Goal: Task Accomplishment & Management: Complete application form

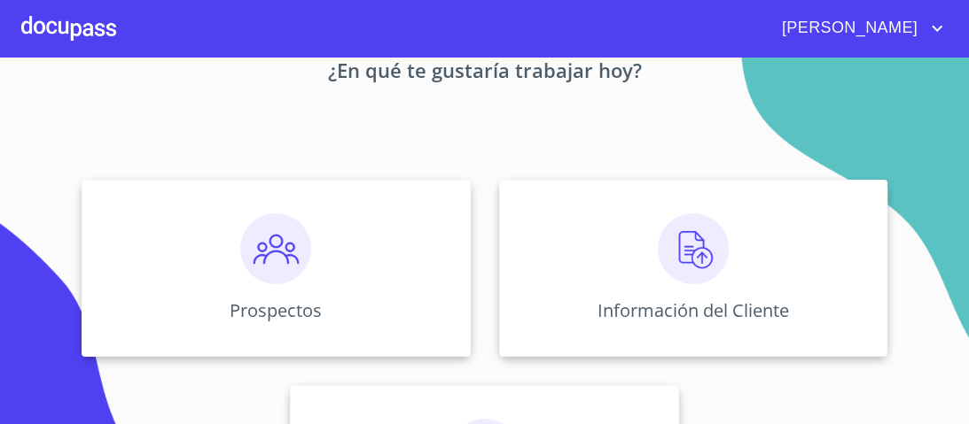
scroll to position [142, 0]
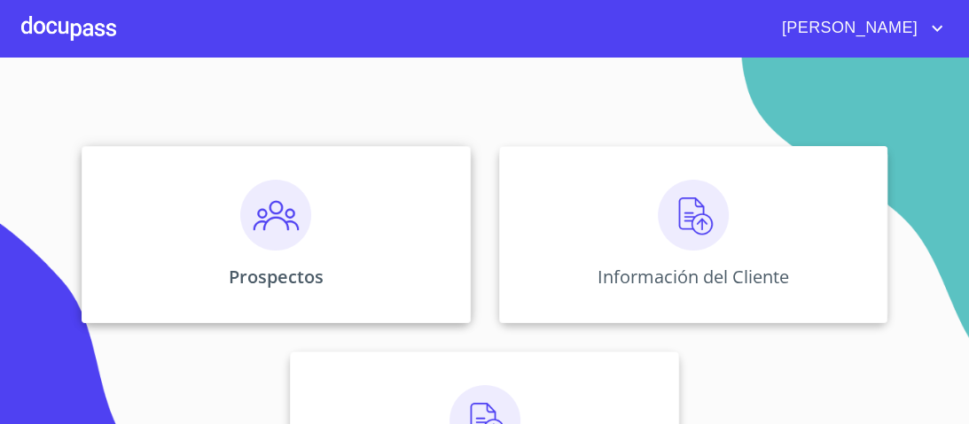
click at [275, 224] on img at bounding box center [275, 215] width 71 height 71
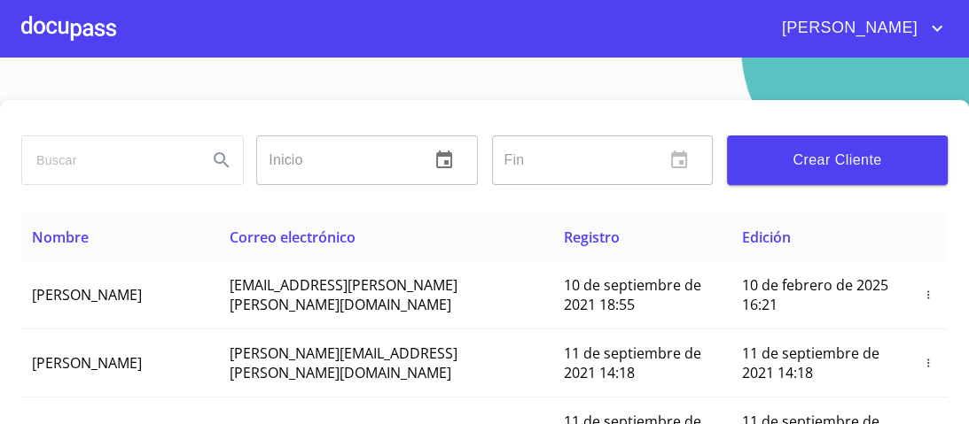
click at [58, 156] on input "search" at bounding box center [107, 160] width 171 height 48
type input "TMX"
click at [221, 160] on icon "Search" at bounding box center [221, 159] width 15 height 15
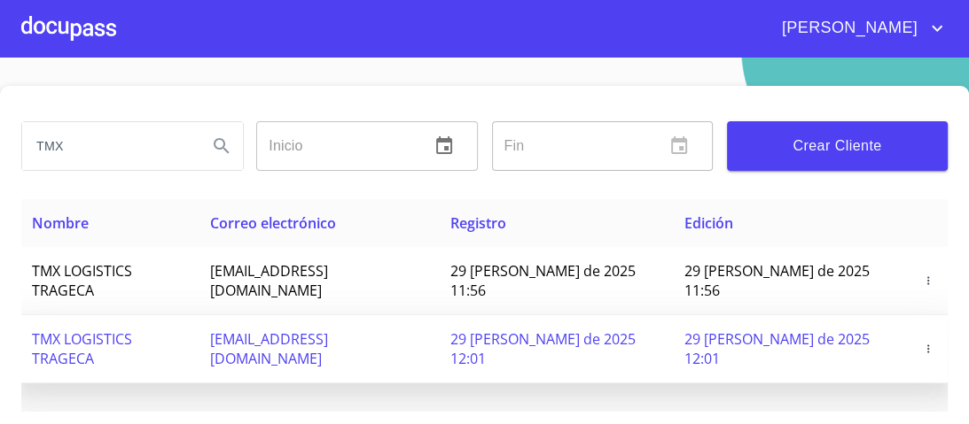
scroll to position [18, 0]
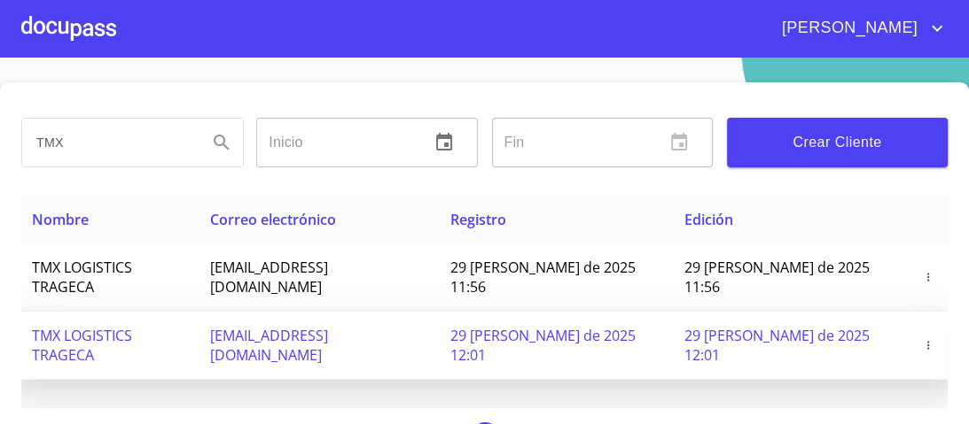
click at [328, 326] on span "[EMAIL_ADDRESS][DOMAIN_NAME]" at bounding box center [269, 345] width 118 height 39
click at [922, 339] on icon "button" at bounding box center [928, 345] width 12 height 12
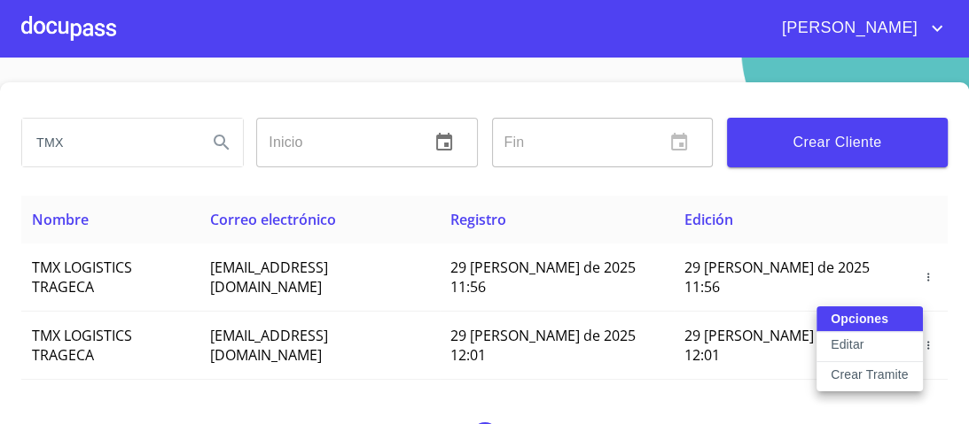
click at [841, 372] on p "Crear Tramite" at bounding box center [869, 375] width 78 height 18
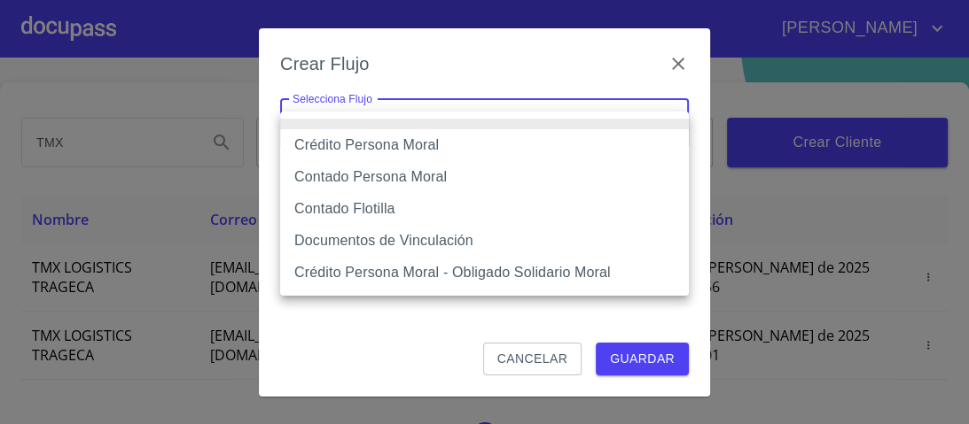
click at [666, 122] on body "[PERSON_NAME] TMX Inicio ​ Fin ​ Crear Cliente Nombre Correo electrónico Regist…" at bounding box center [484, 212] width 969 height 424
click at [422, 146] on li "Crédito Persona Moral" at bounding box center [484, 145] width 409 height 32
type input "614ae8207e49d67341f8d0cd"
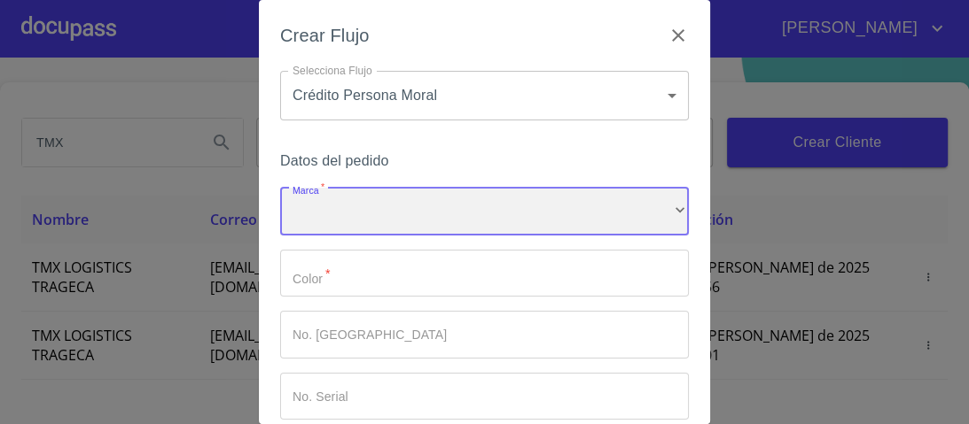
click at [670, 206] on div "​" at bounding box center [484, 212] width 409 height 48
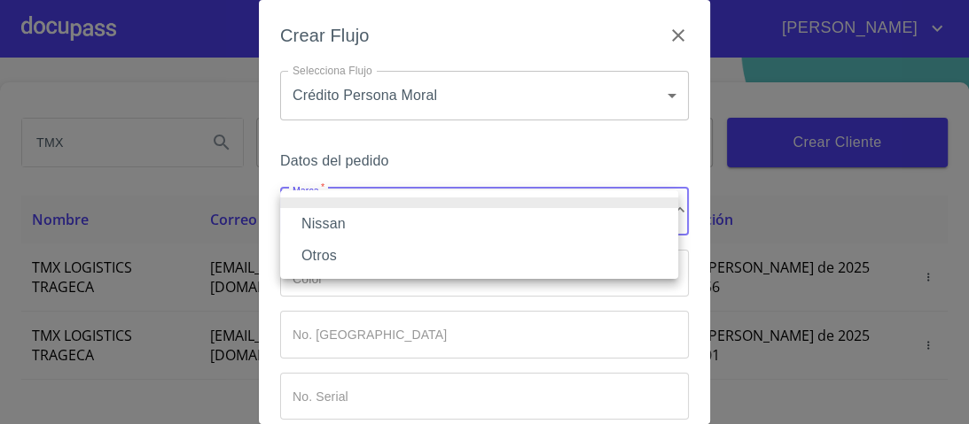
click at [331, 222] on li "Nissan" at bounding box center [479, 224] width 398 height 32
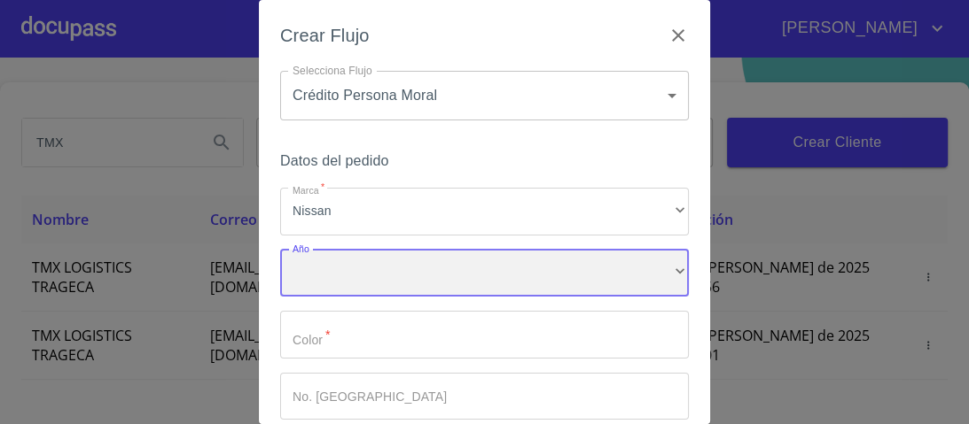
click at [336, 280] on div "​" at bounding box center [484, 274] width 409 height 48
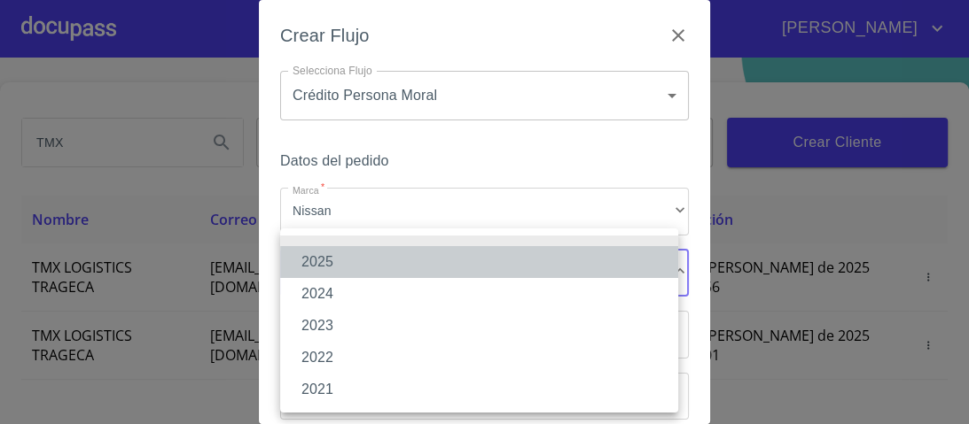
click at [316, 263] on li "2025" at bounding box center [479, 262] width 398 height 32
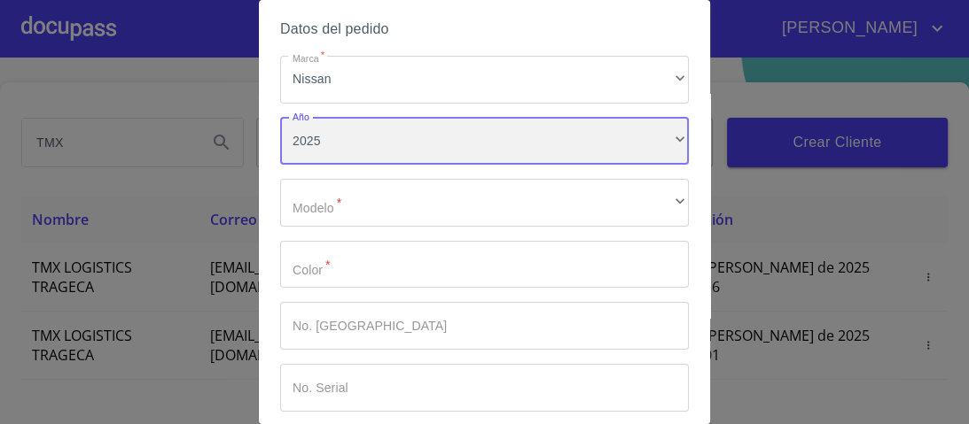
scroll to position [213, 0]
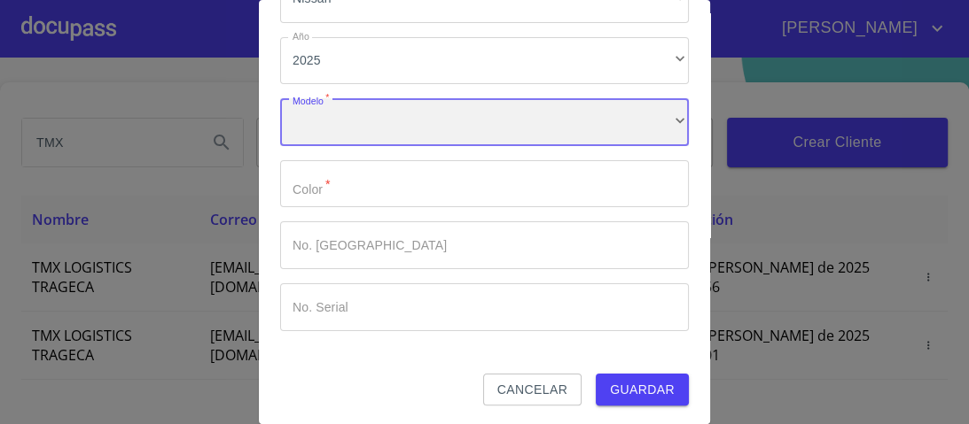
click at [336, 124] on div "​" at bounding box center [484, 122] width 409 height 48
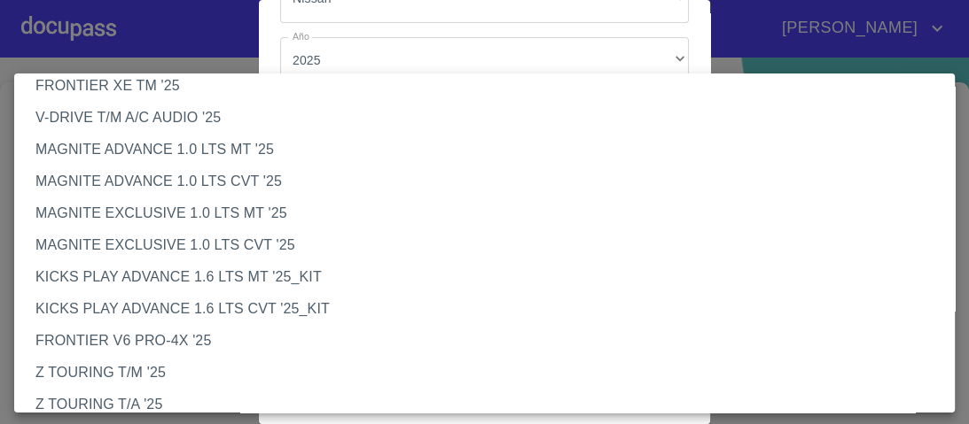
scroll to position [142, 0]
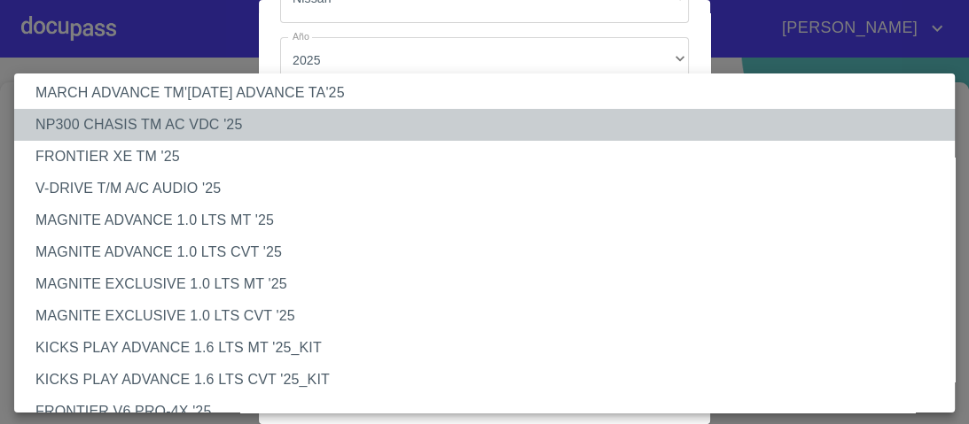
click at [160, 121] on li "NP300 CHASIS TM AC VDC '25" at bounding box center [489, 125] width 951 height 32
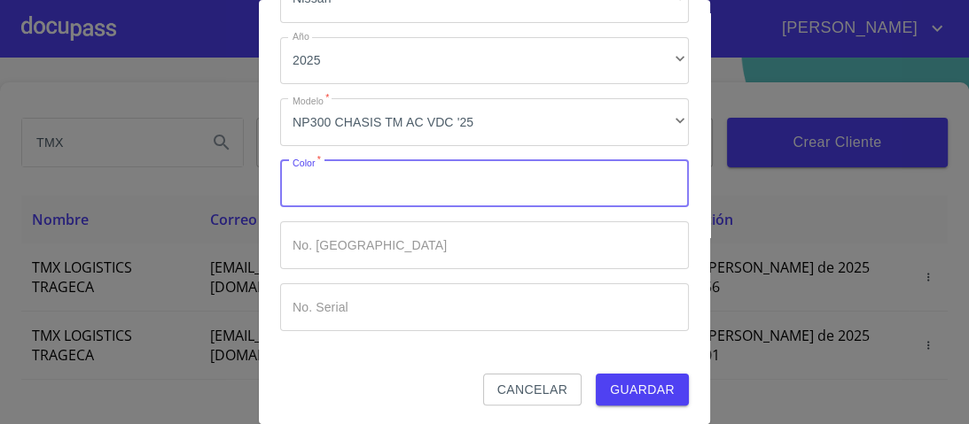
click at [329, 192] on input "Marca   *" at bounding box center [484, 184] width 409 height 48
type input "BLANCO"
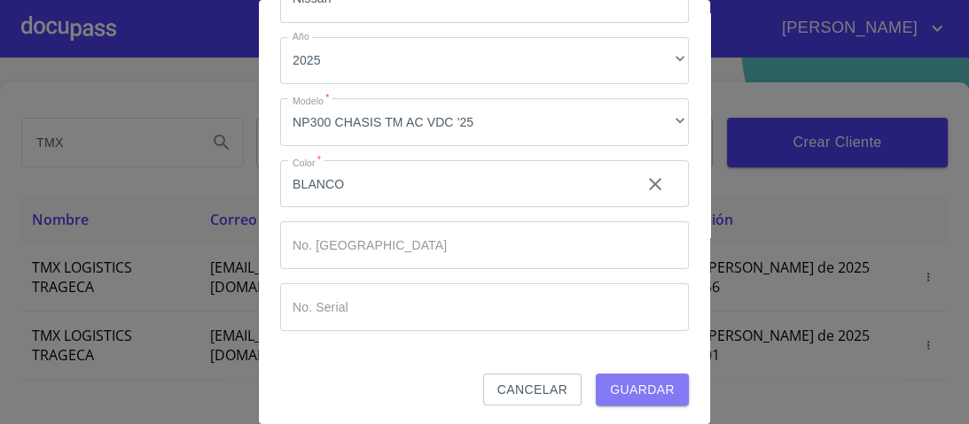
click at [627, 385] on span "Guardar" at bounding box center [642, 390] width 65 height 22
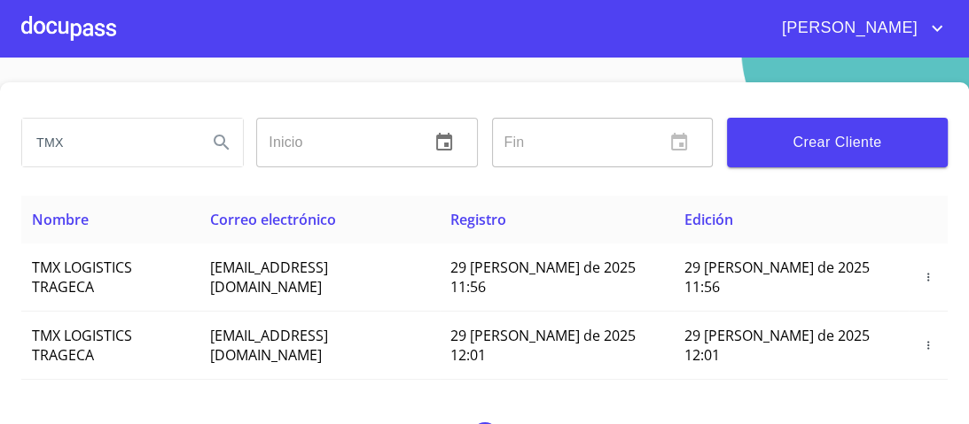
click at [82, 14] on div at bounding box center [68, 28] width 95 height 57
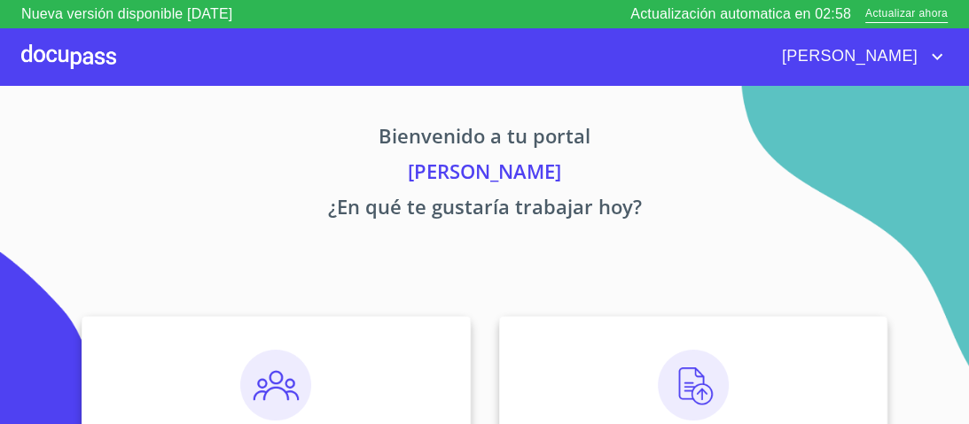
scroll to position [259, 0]
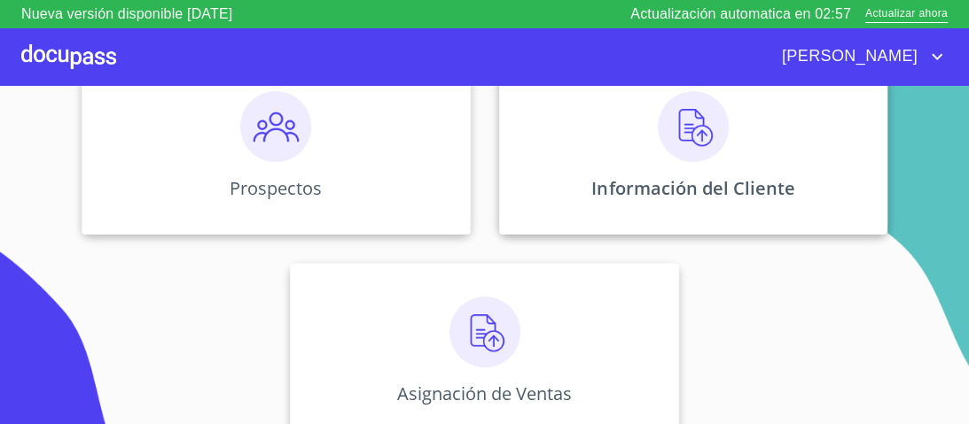
click at [684, 135] on img at bounding box center [693, 126] width 71 height 71
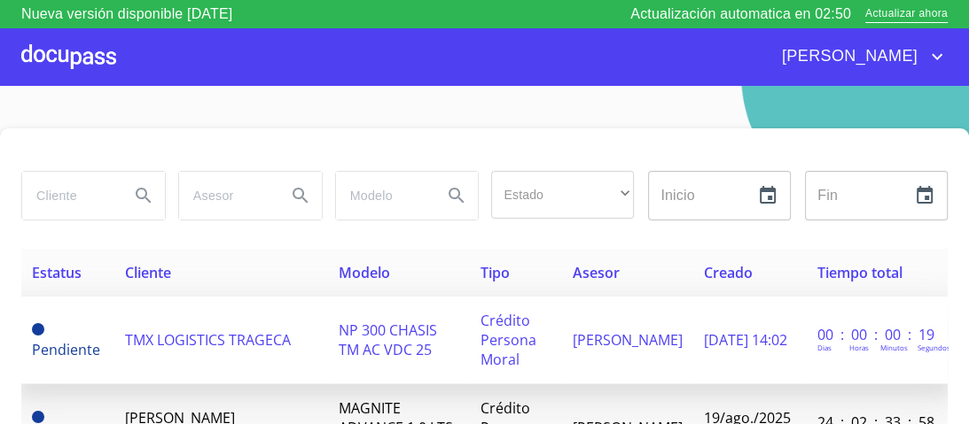
click at [427, 327] on span "NP 300 CHASIS TM AC VDC 25" at bounding box center [388, 340] width 98 height 39
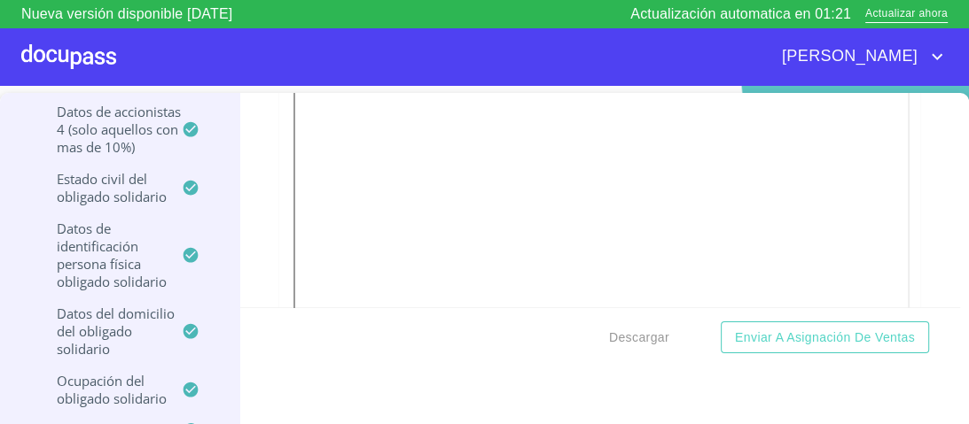
scroll to position [354, 0]
click at [89, 56] on div at bounding box center [68, 56] width 95 height 57
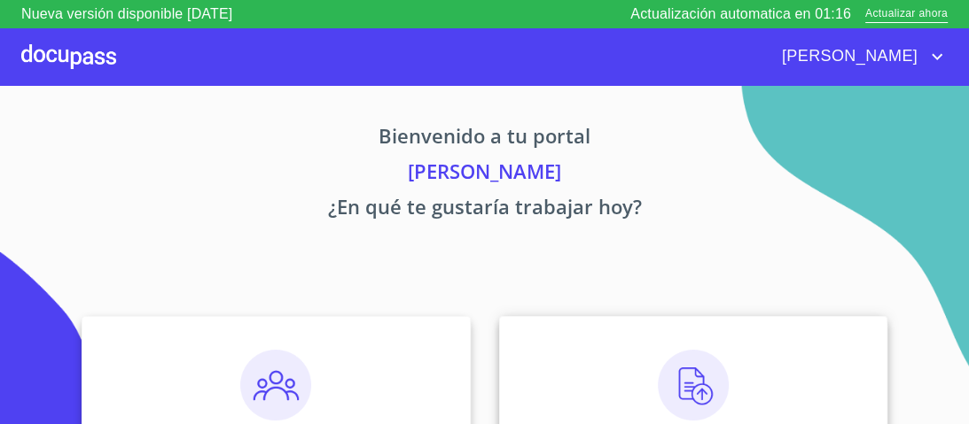
click at [688, 387] on img at bounding box center [693, 385] width 71 height 71
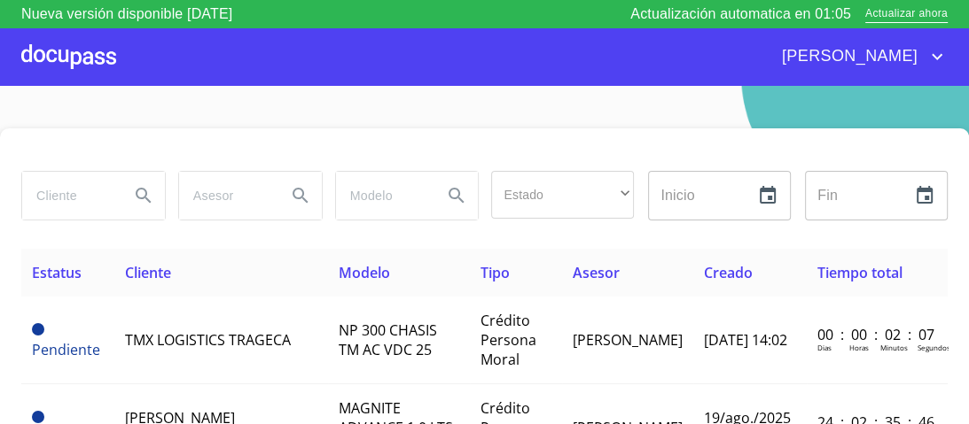
click at [79, 60] on div at bounding box center [68, 56] width 95 height 57
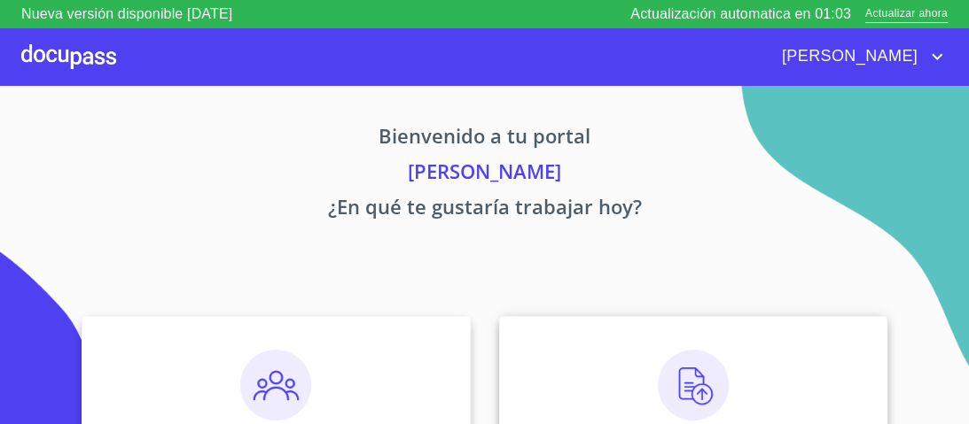
click at [690, 383] on img at bounding box center [693, 385] width 71 height 71
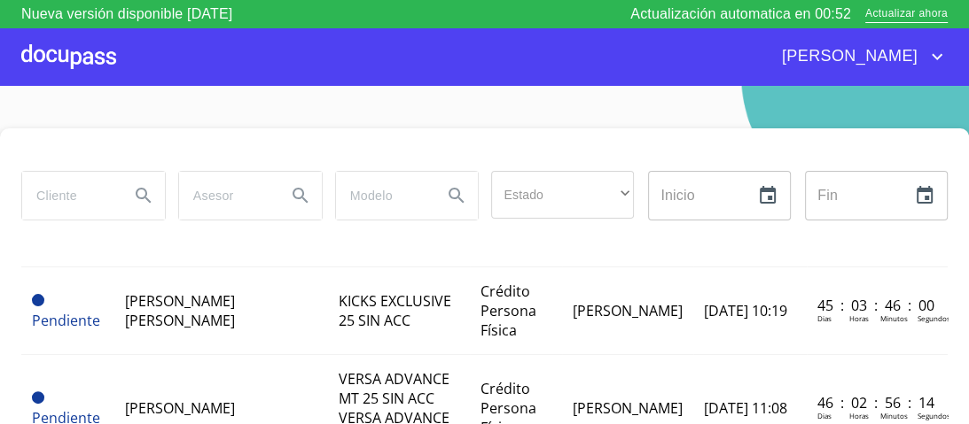
scroll to position [496, 0]
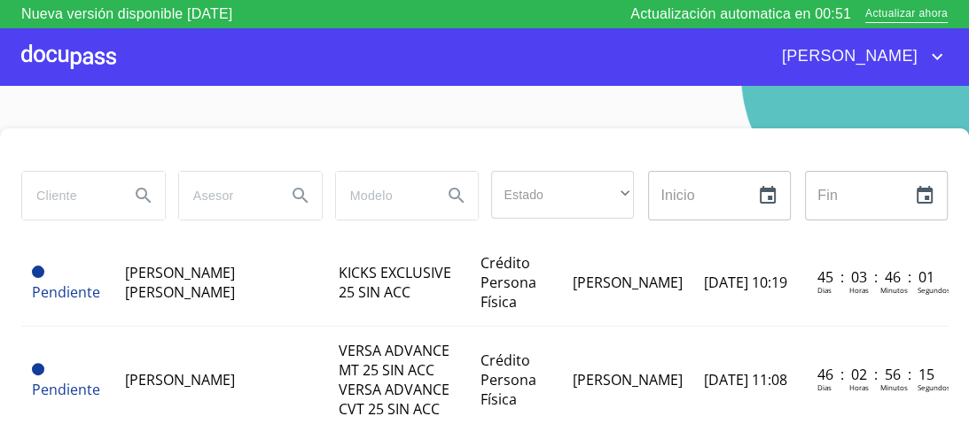
click at [36, 193] on input "search" at bounding box center [68, 196] width 93 height 48
type input "TMX"
click at [137, 191] on icon "Search" at bounding box center [143, 195] width 21 height 21
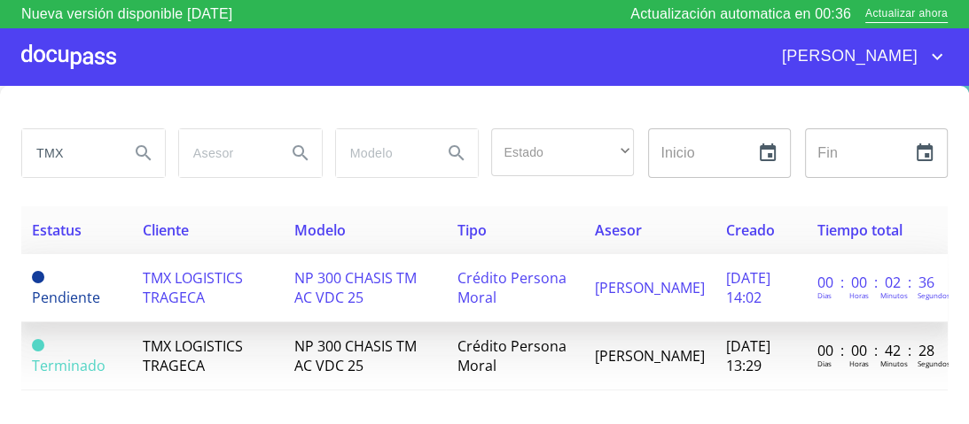
scroll to position [66, 0]
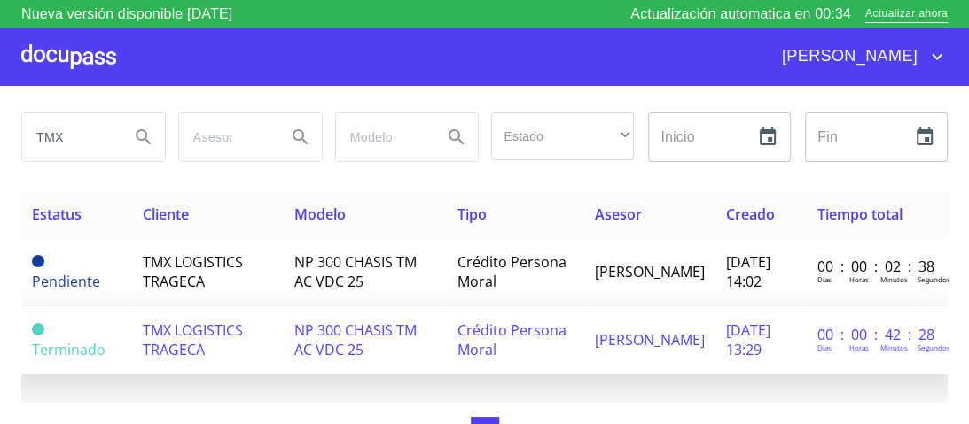
click at [471, 321] on span "Crédito Persona Moral" at bounding box center [510, 340] width 109 height 39
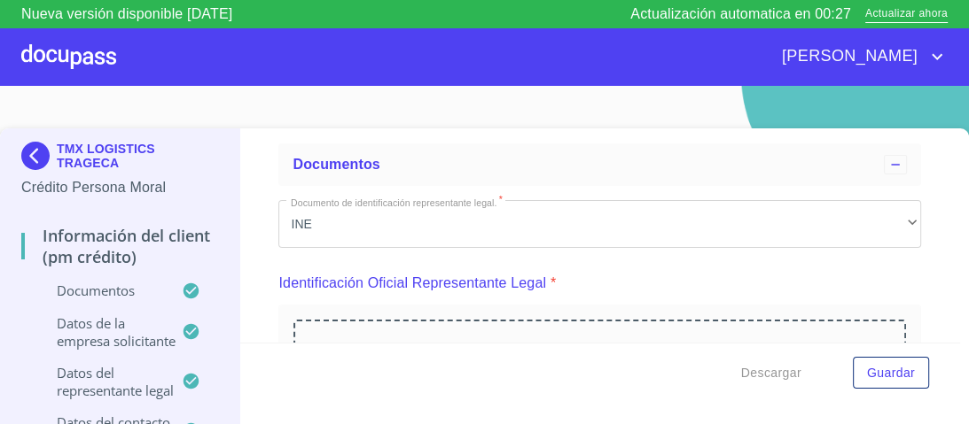
scroll to position [354, 0]
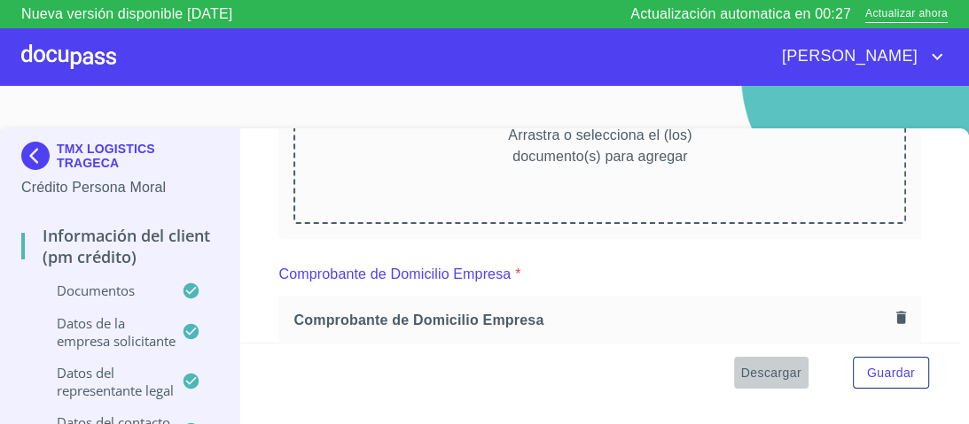
click at [752, 373] on span "Descargar" at bounding box center [771, 373] width 60 height 22
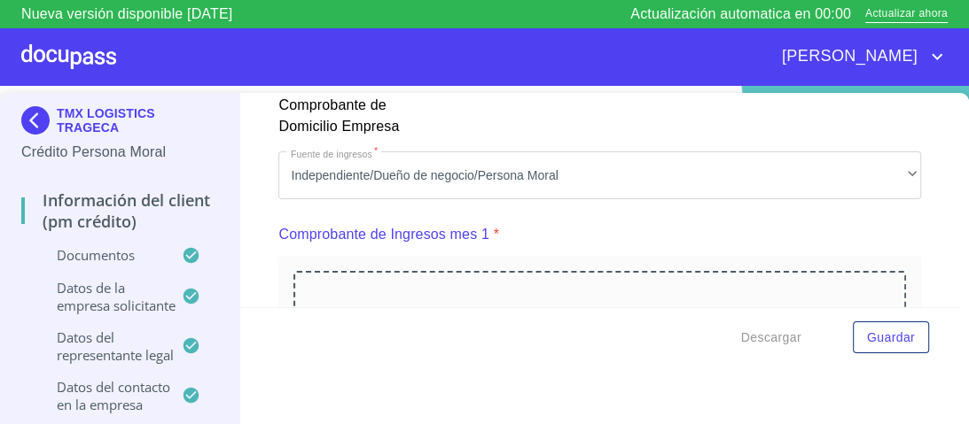
scroll to position [1605, 0]
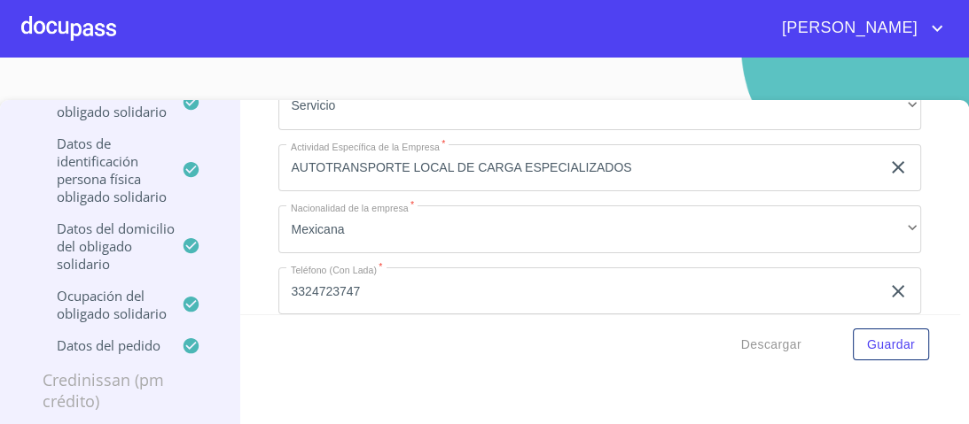
scroll to position [12480, 0]
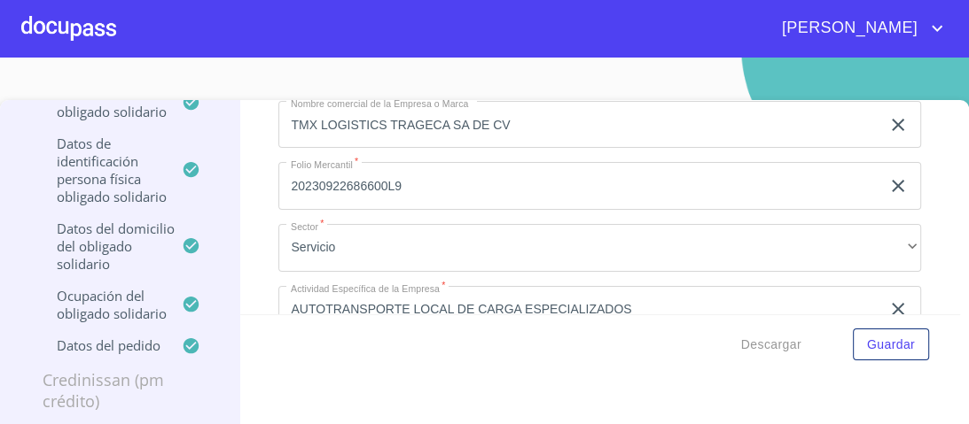
click at [401, 162] on input "20230922686600L9" at bounding box center [579, 186] width 602 height 48
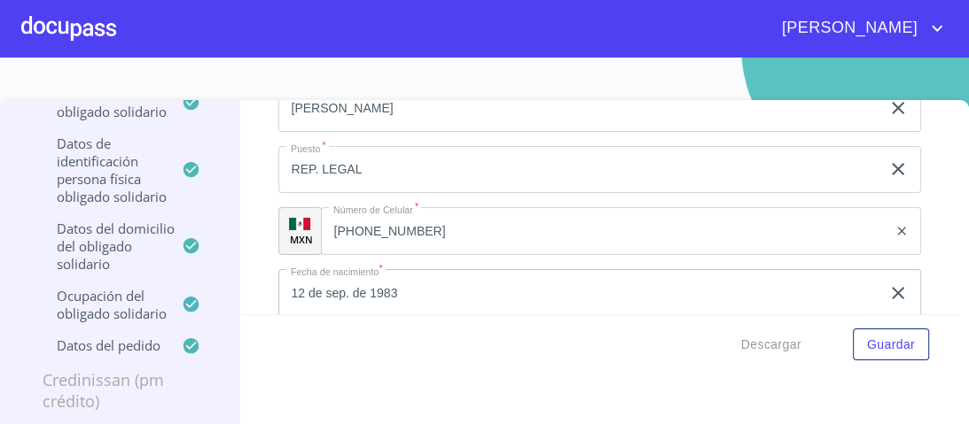
scroll to position [13686, 0]
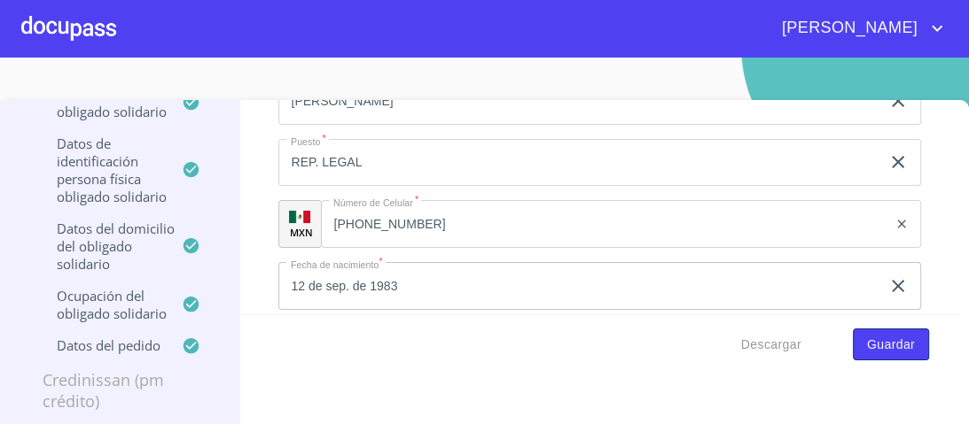
type input "2023070216"
click at [877, 344] on span "Guardar" at bounding box center [891, 345] width 48 height 22
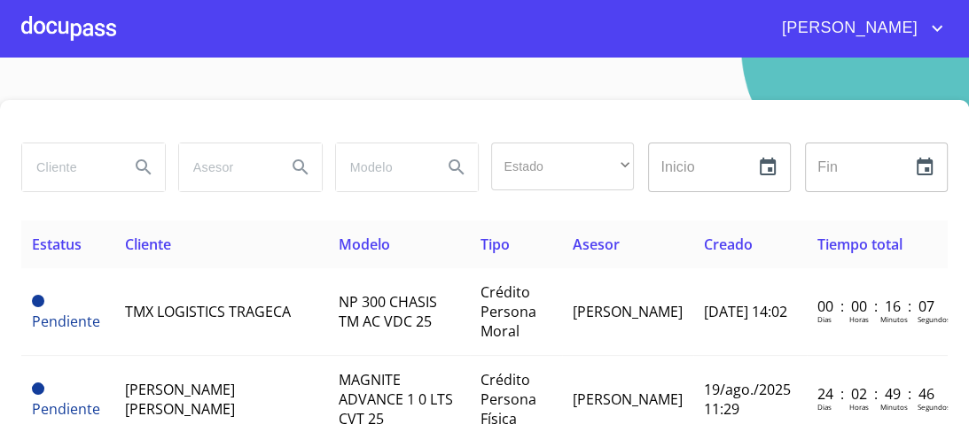
click at [39, 171] on input "search" at bounding box center [68, 168] width 93 height 48
type input "TMX"
click at [138, 163] on icon "Search" at bounding box center [143, 167] width 21 height 21
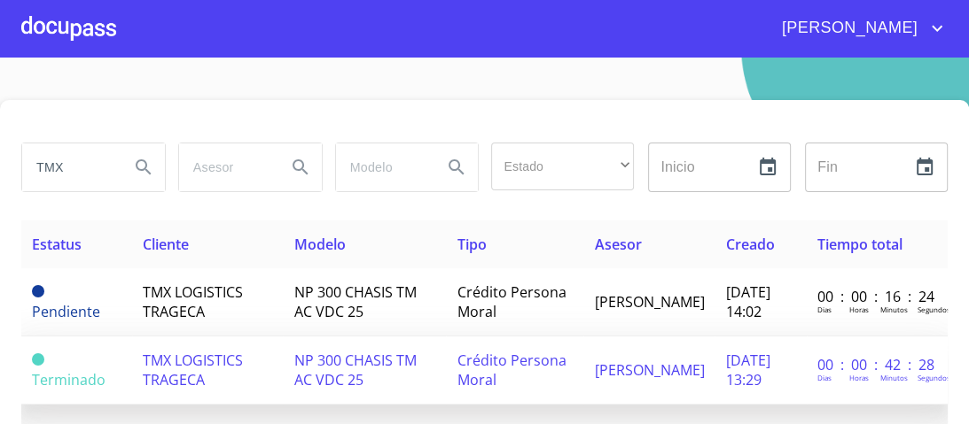
scroll to position [66, 0]
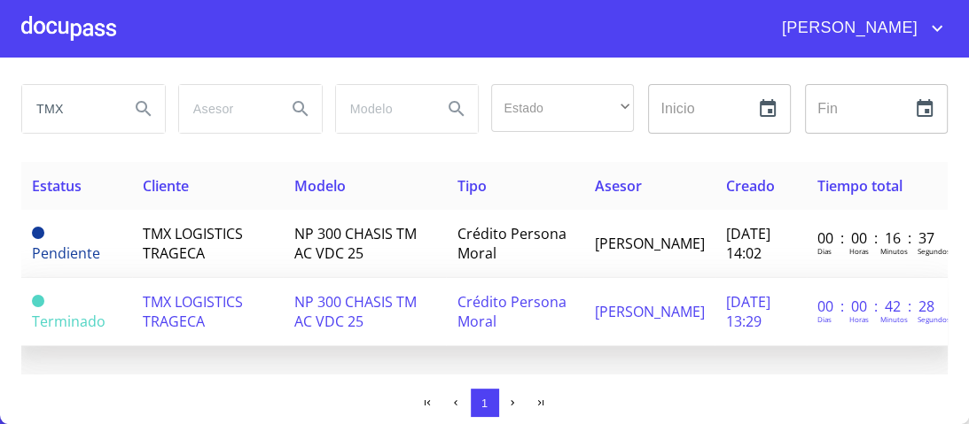
click at [512, 294] on span "Crédito Persona Moral" at bounding box center [510, 311] width 109 height 39
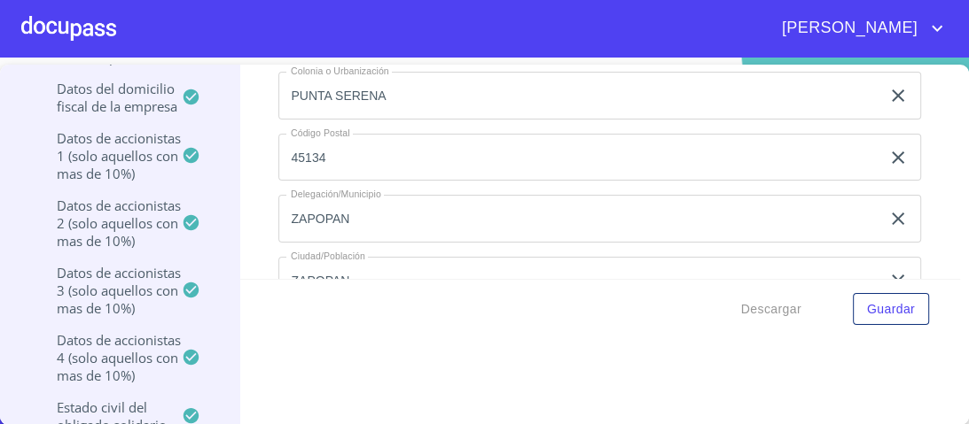
scroll to position [319, 0]
click at [867, 315] on span "Guardar" at bounding box center [891, 310] width 48 height 22
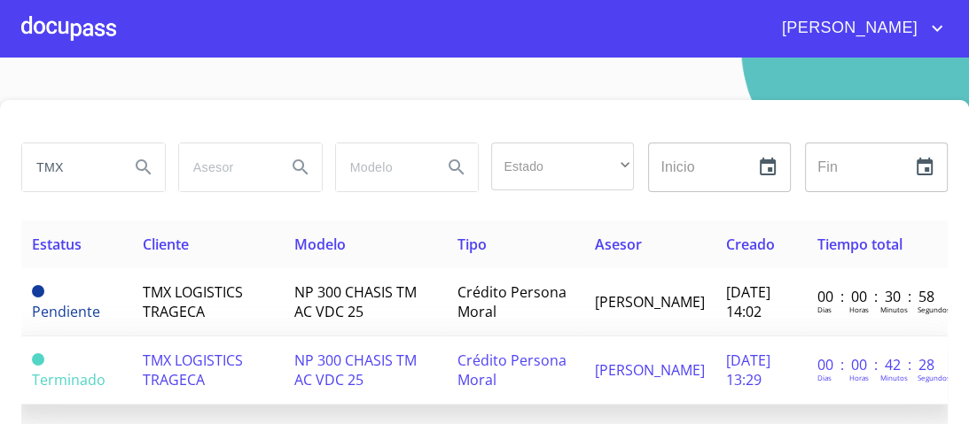
click at [375, 362] on span "NP 300 CHASIS TM AC VDC 25" at bounding box center [354, 370] width 122 height 39
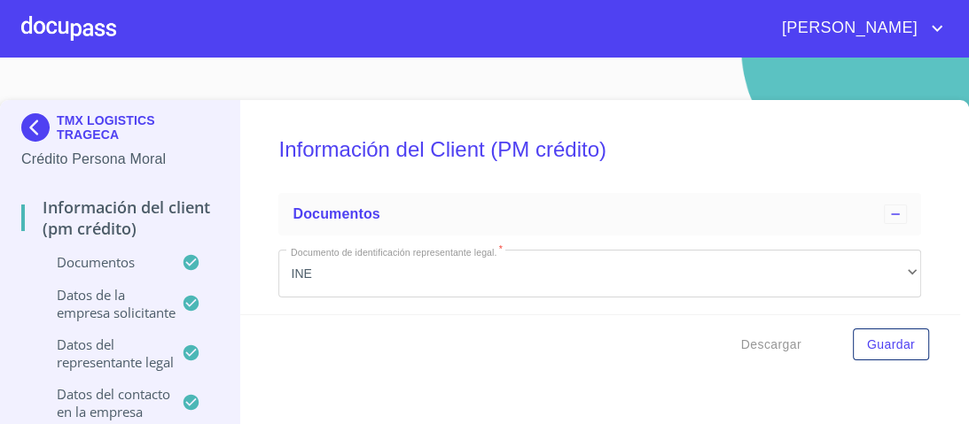
scroll to position [35, 0]
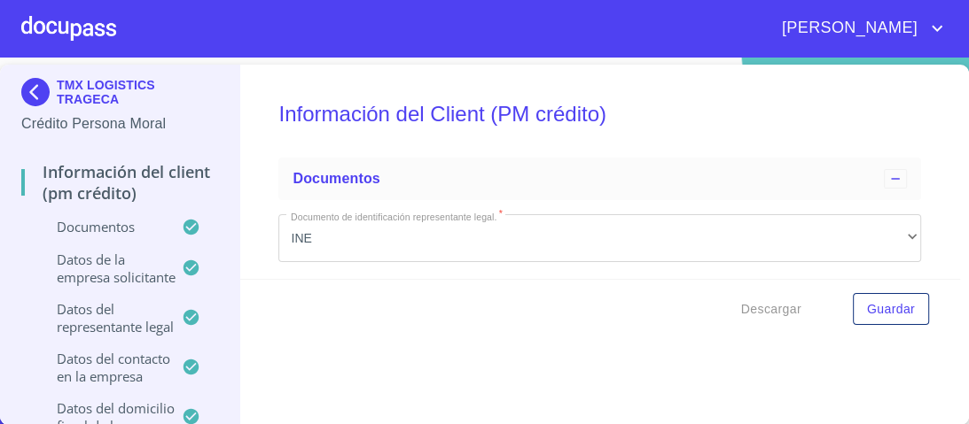
click at [764, 309] on span "Descargar" at bounding box center [771, 310] width 60 height 22
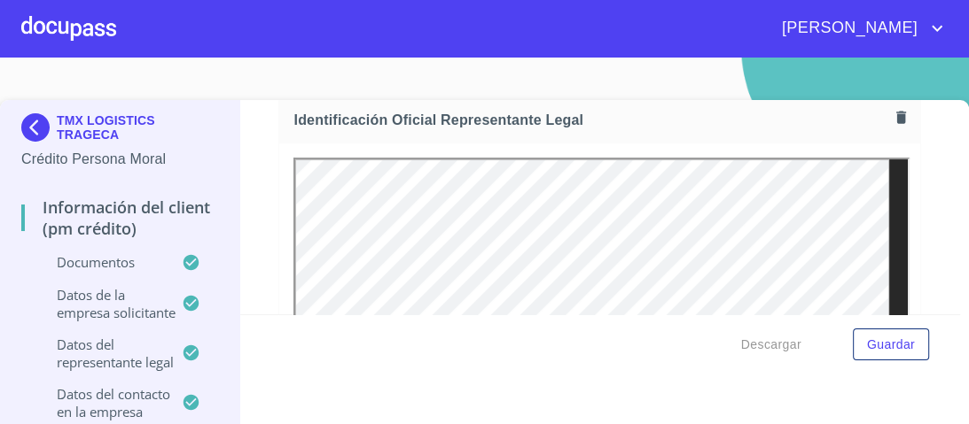
scroll to position [284, 0]
